Goal: Task Accomplishment & Management: Manage account settings

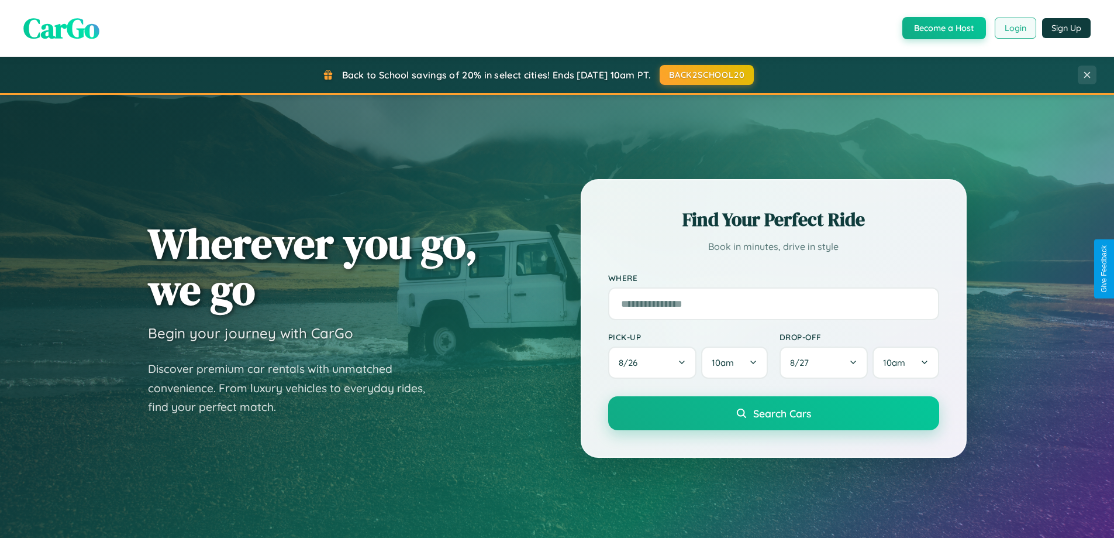
click at [1015, 28] on button "Login" at bounding box center [1016, 28] width 42 height 21
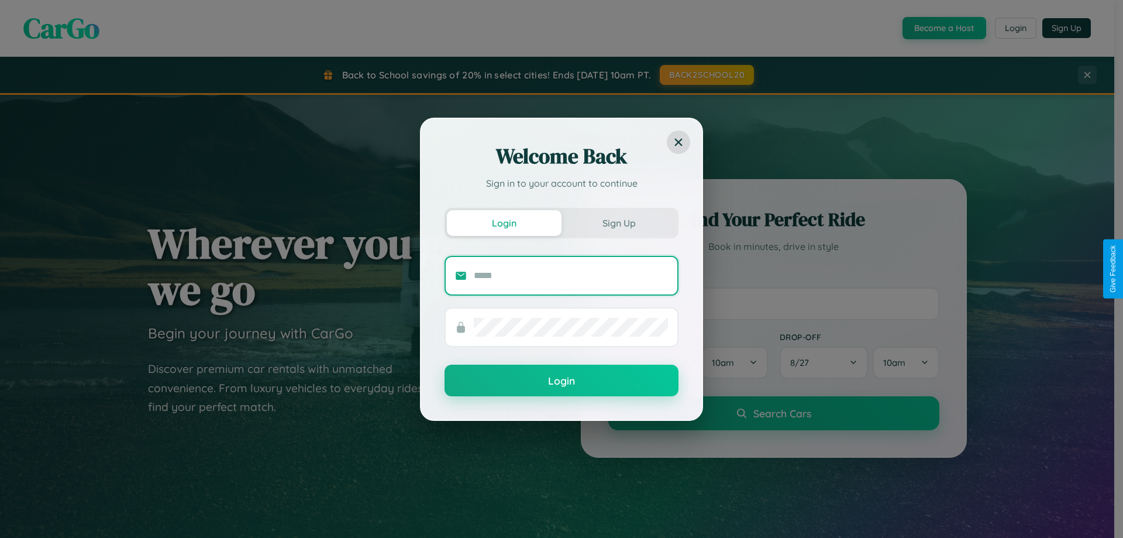
click at [571, 275] on input "text" at bounding box center [571, 275] width 194 height 19
type input "**********"
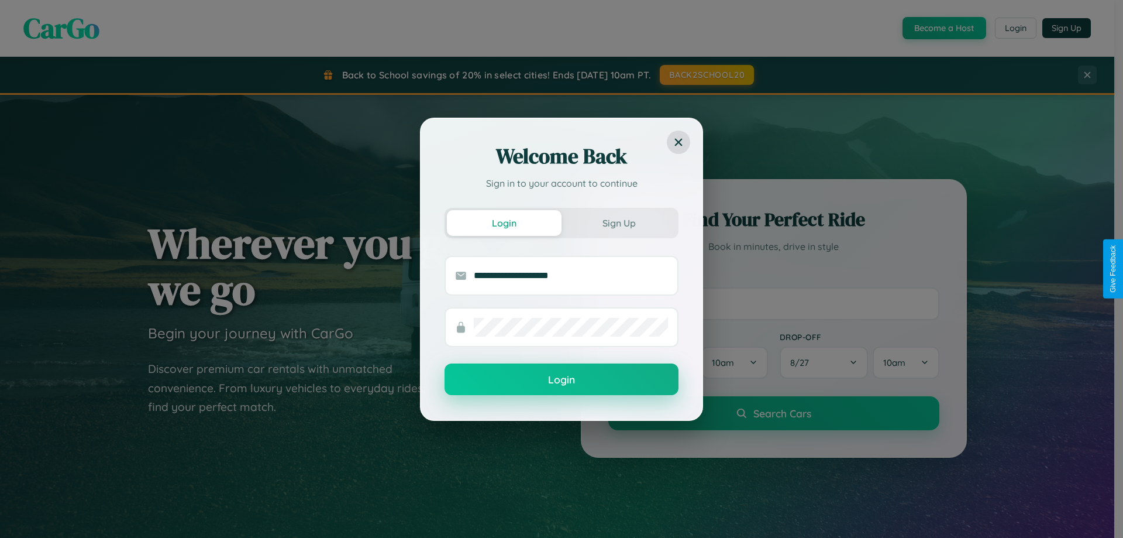
click at [561, 379] on button "Login" at bounding box center [562, 379] width 234 height 32
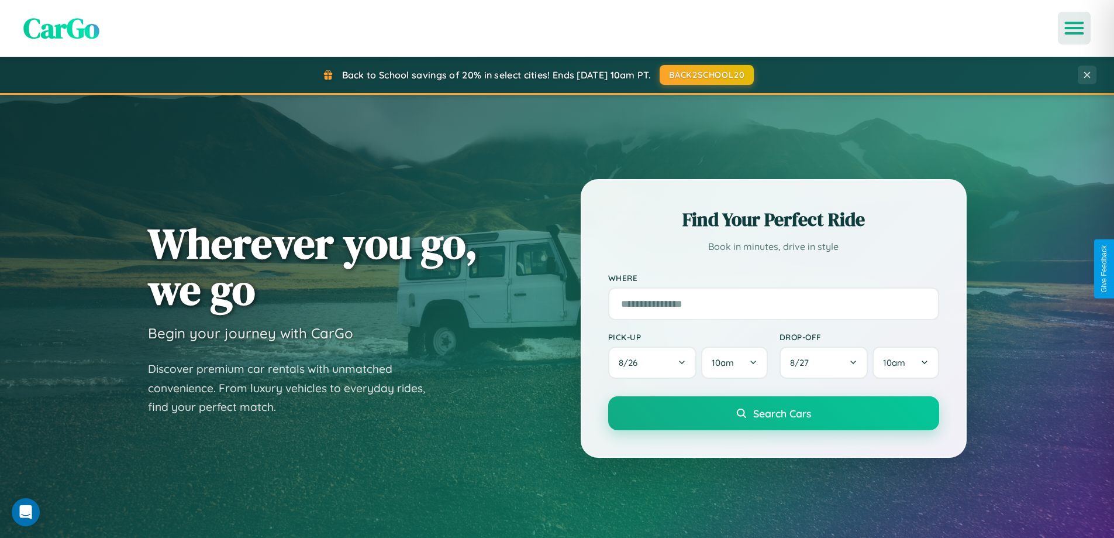
click at [1074, 28] on icon "Open menu" at bounding box center [1074, 28] width 17 height 11
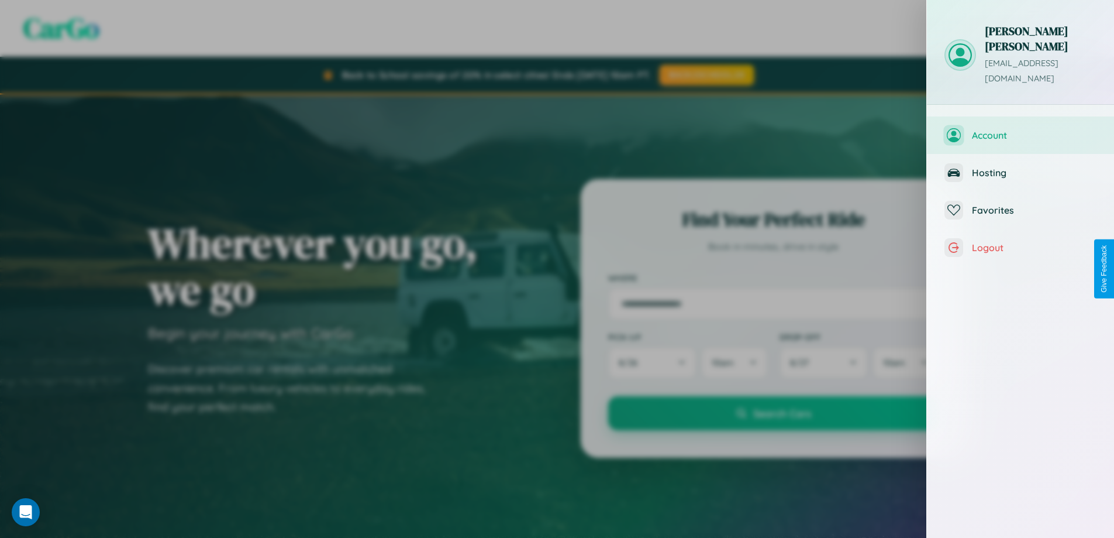
click at [1021, 129] on span "Account" at bounding box center [1034, 135] width 125 height 12
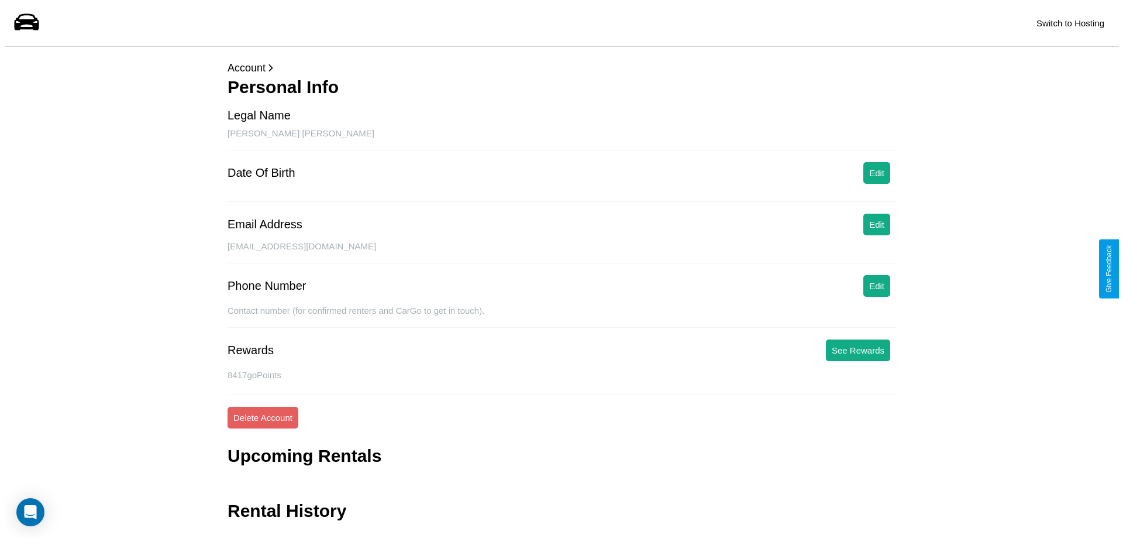
scroll to position [28, 0]
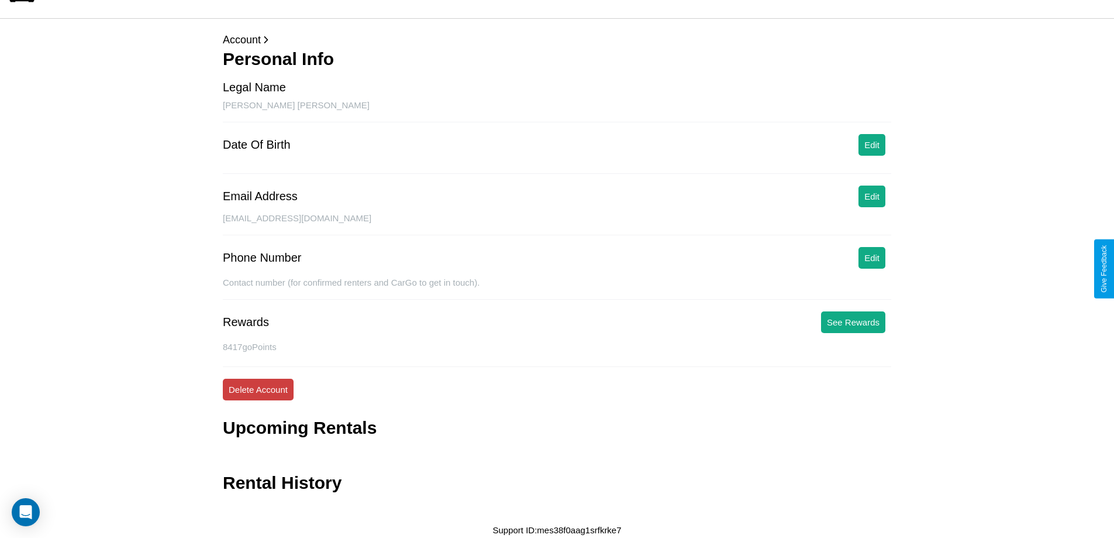
click at [258, 389] on button "Delete Account" at bounding box center [258, 389] width 71 height 22
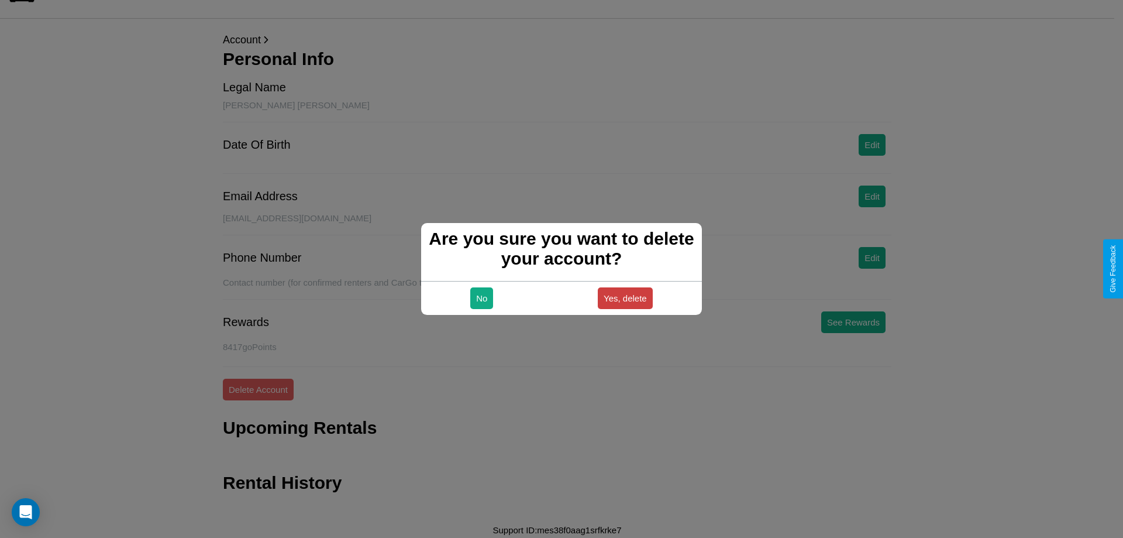
click at [625, 298] on button "Yes, delete" at bounding box center [625, 298] width 55 height 22
